Goal: Entertainment & Leisure: Consume media (video, audio)

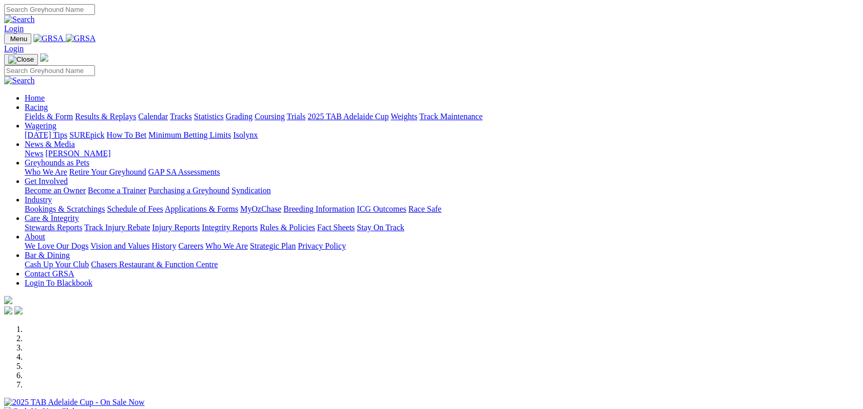
click at [48, 103] on link "Racing" at bounding box center [36, 107] width 23 height 9
click at [136, 112] on link "Results & Replays" at bounding box center [105, 116] width 61 height 9
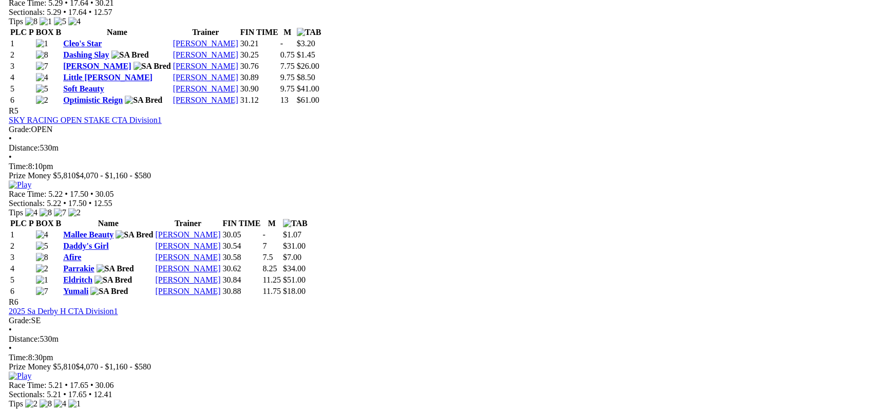
scroll to position [1213, 0]
